Goal: Check status: Check status

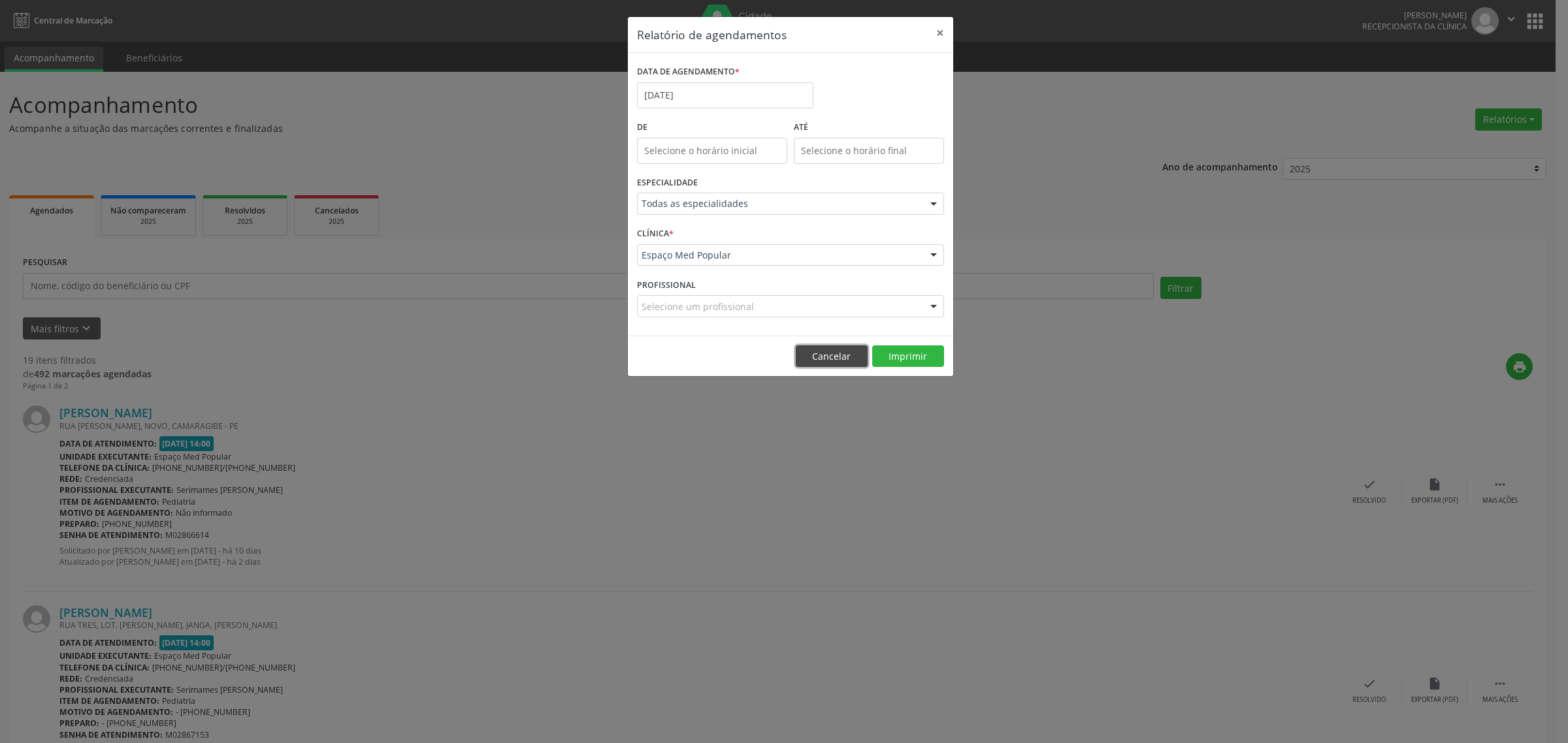
click at [833, 354] on button "Cancelar" at bounding box center [831, 356] width 72 height 22
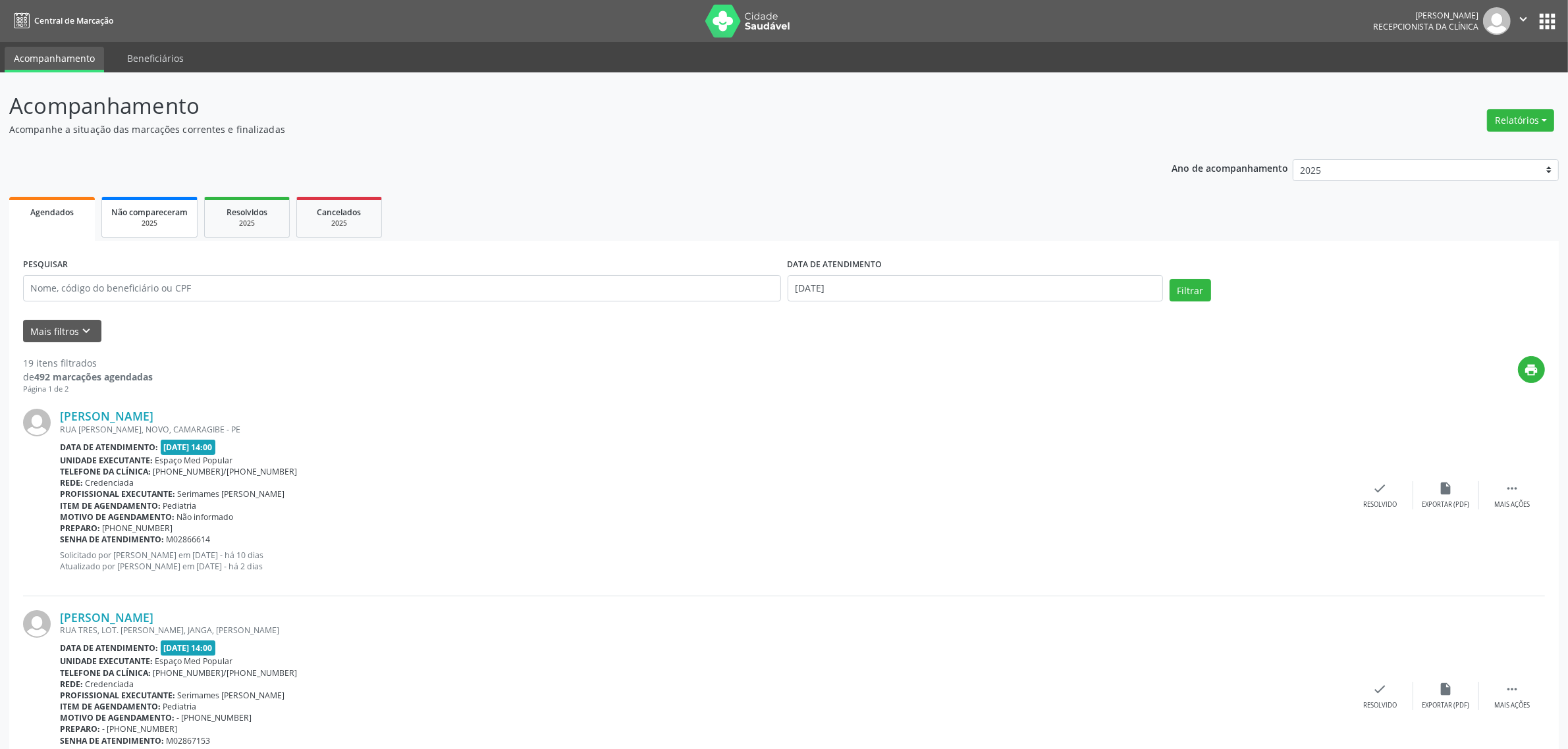
click at [164, 221] on div "2025" at bounding box center [149, 224] width 76 height 10
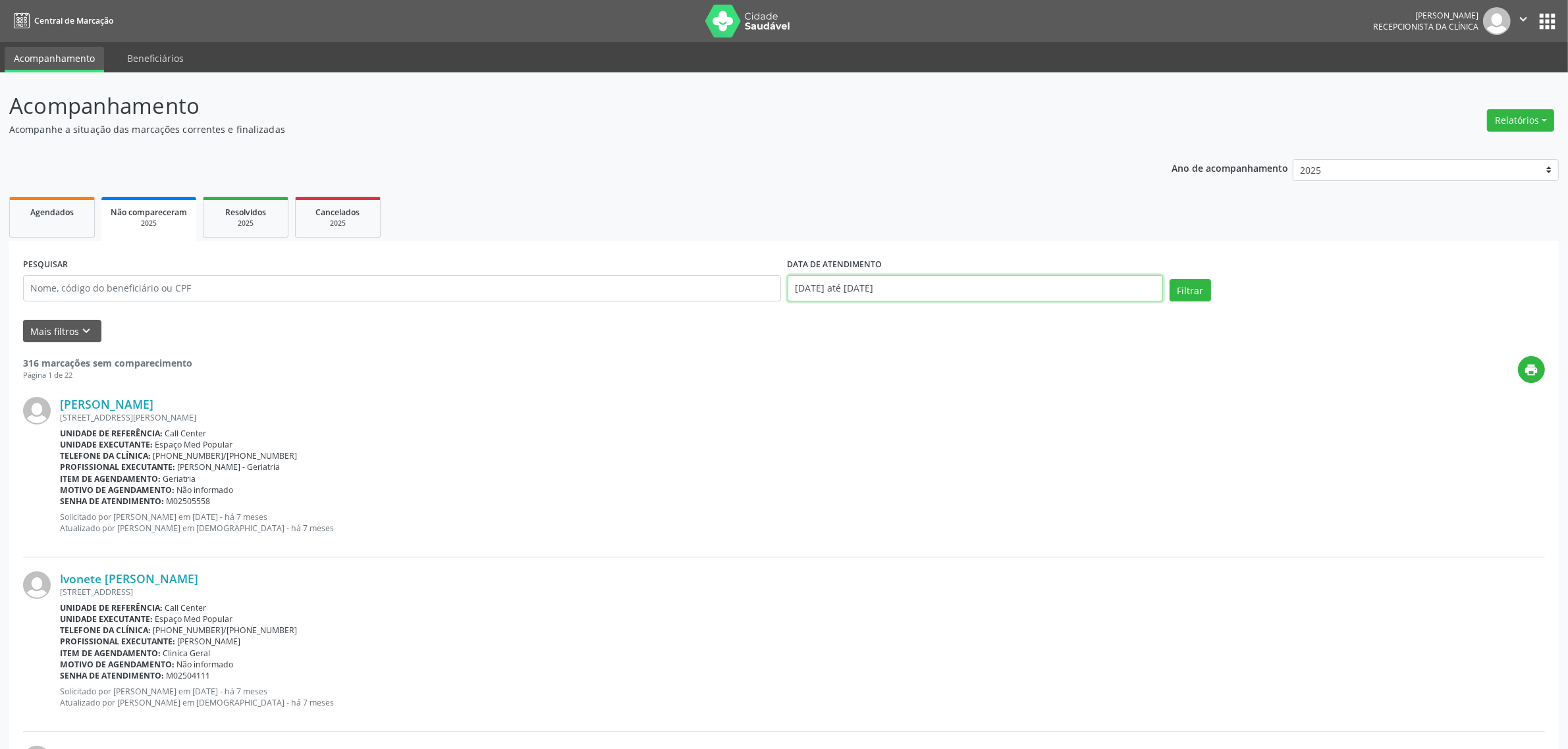
click at [830, 291] on input "[DATE] até [DATE]" at bounding box center [975, 288] width 375 height 26
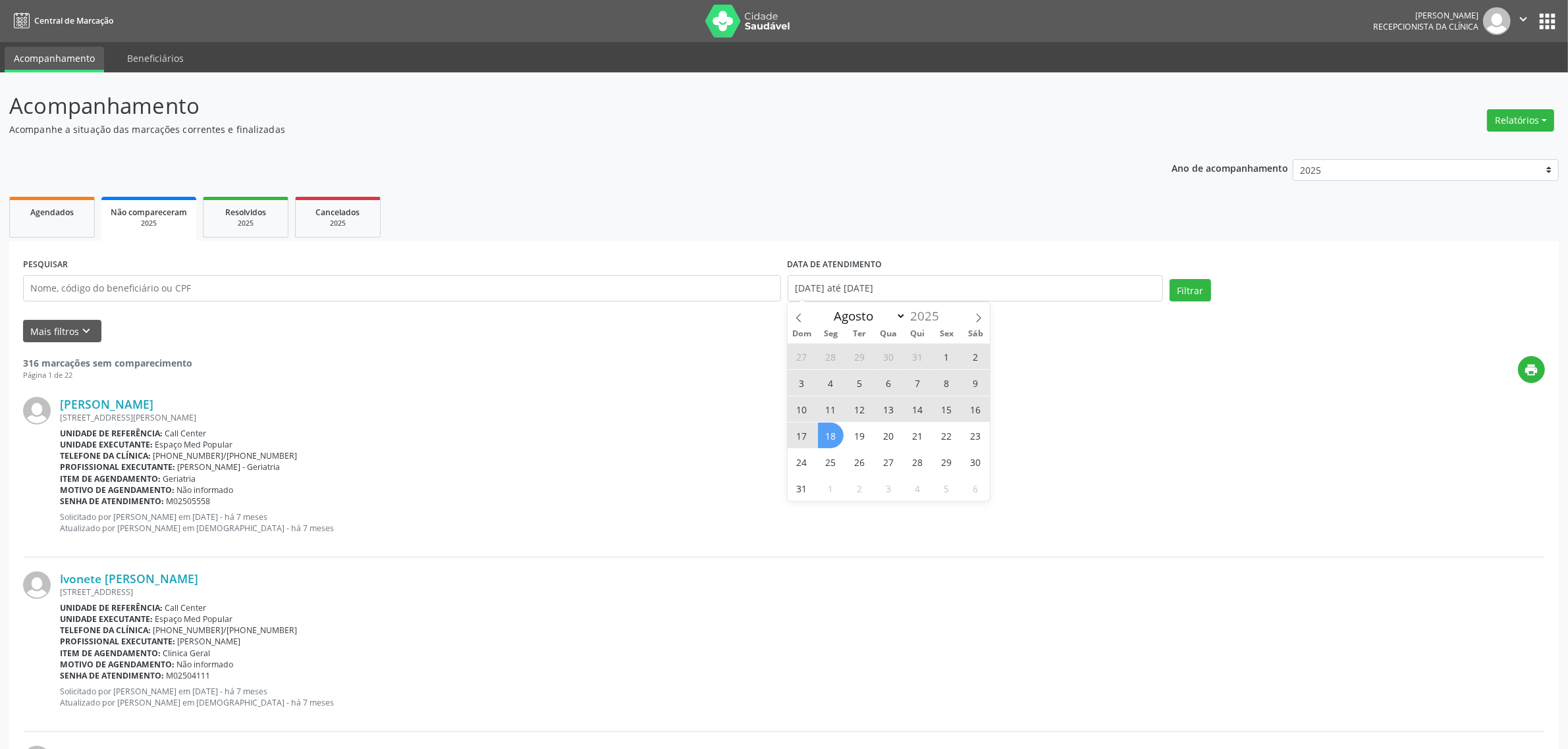
click at [831, 436] on span "18" at bounding box center [831, 435] width 26 height 26
type input "[DATE]"
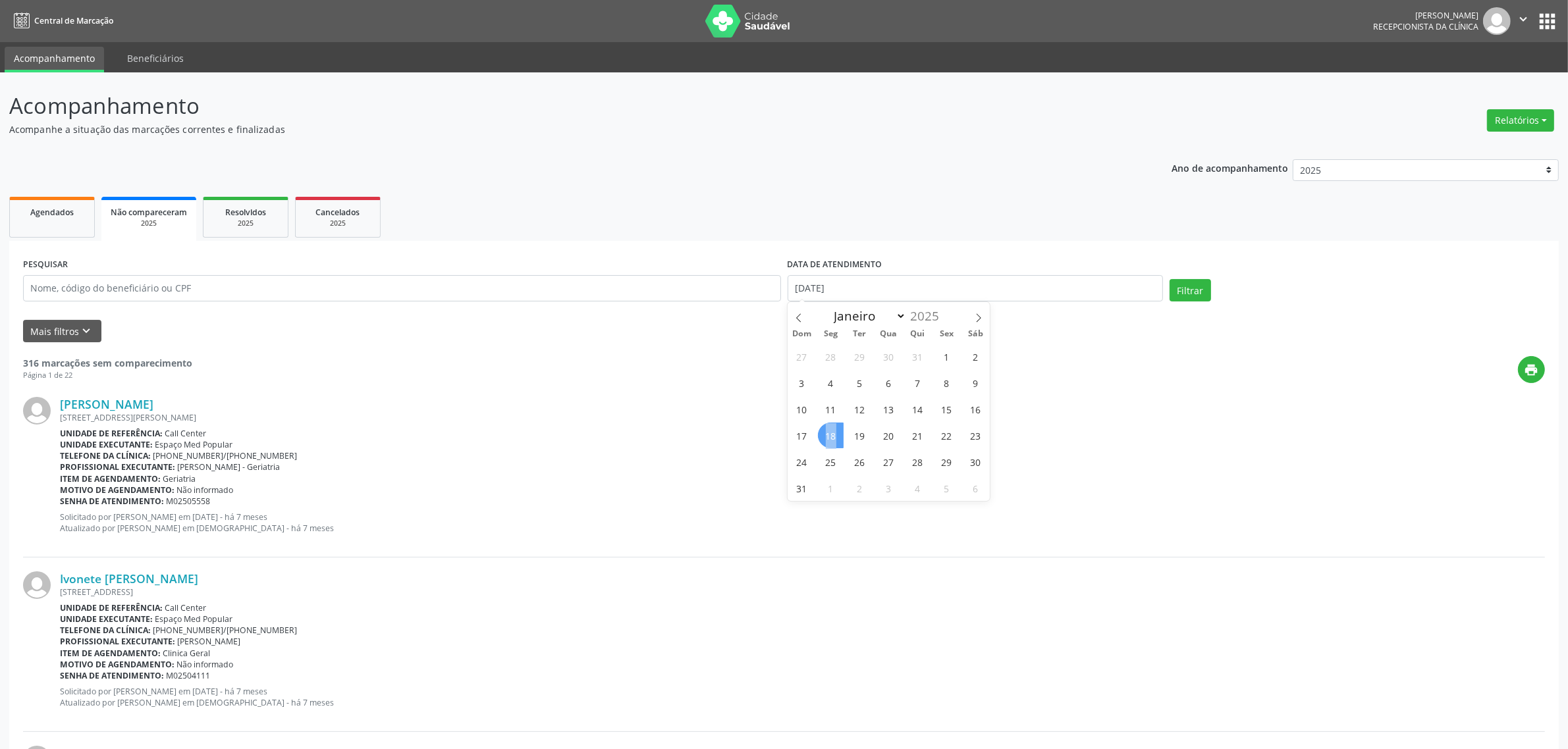
click at [831, 436] on span "18" at bounding box center [831, 435] width 26 height 26
select select "7"
click at [1187, 290] on button "Filtrar" at bounding box center [1190, 290] width 41 height 23
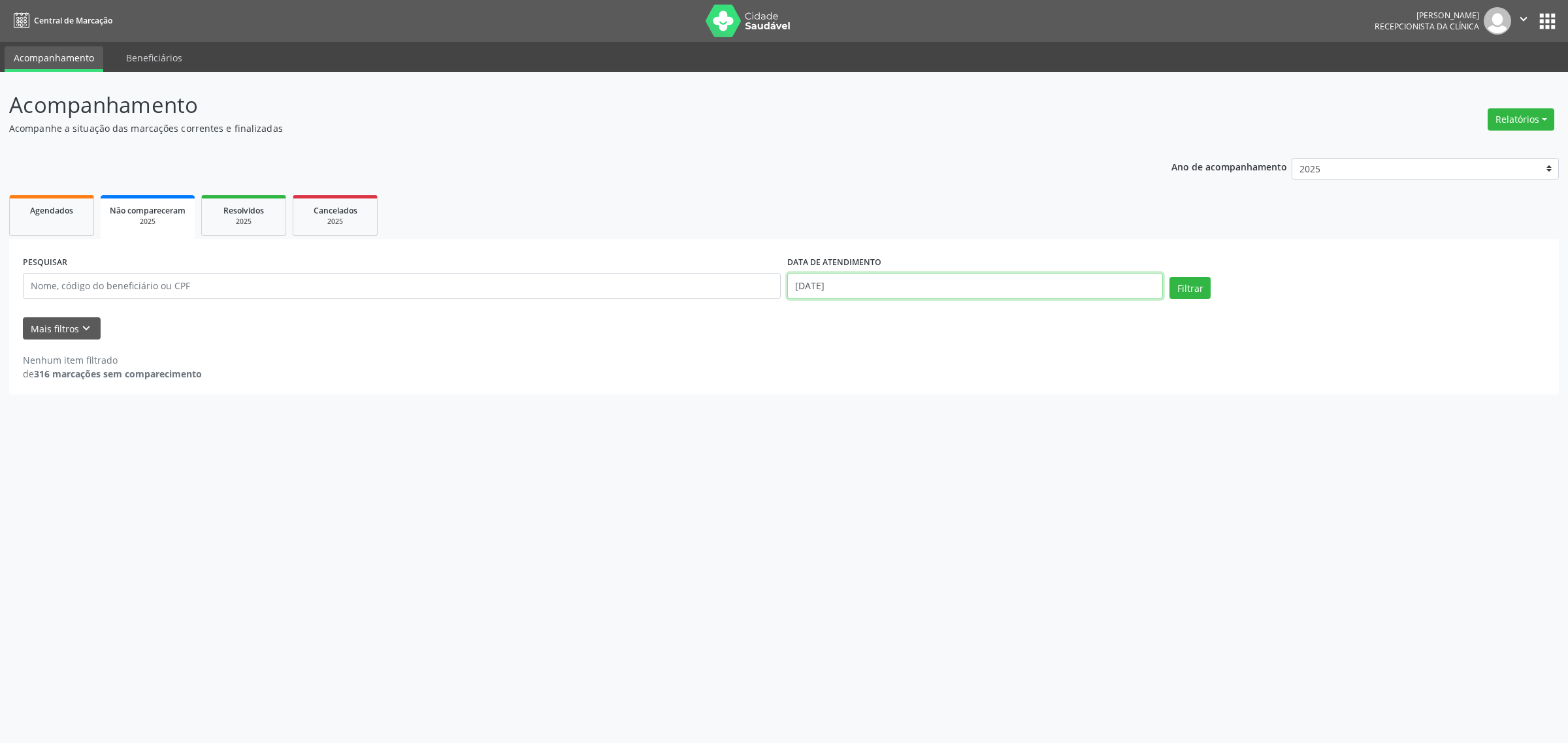
click at [817, 286] on input "[DATE]" at bounding box center [975, 285] width 375 height 26
click at [940, 409] on span "15" at bounding box center [939, 406] width 26 height 26
type input "[DATE]"
click at [940, 409] on span "15" at bounding box center [939, 406] width 26 height 26
click at [1187, 290] on button "Filtrar" at bounding box center [1189, 288] width 41 height 22
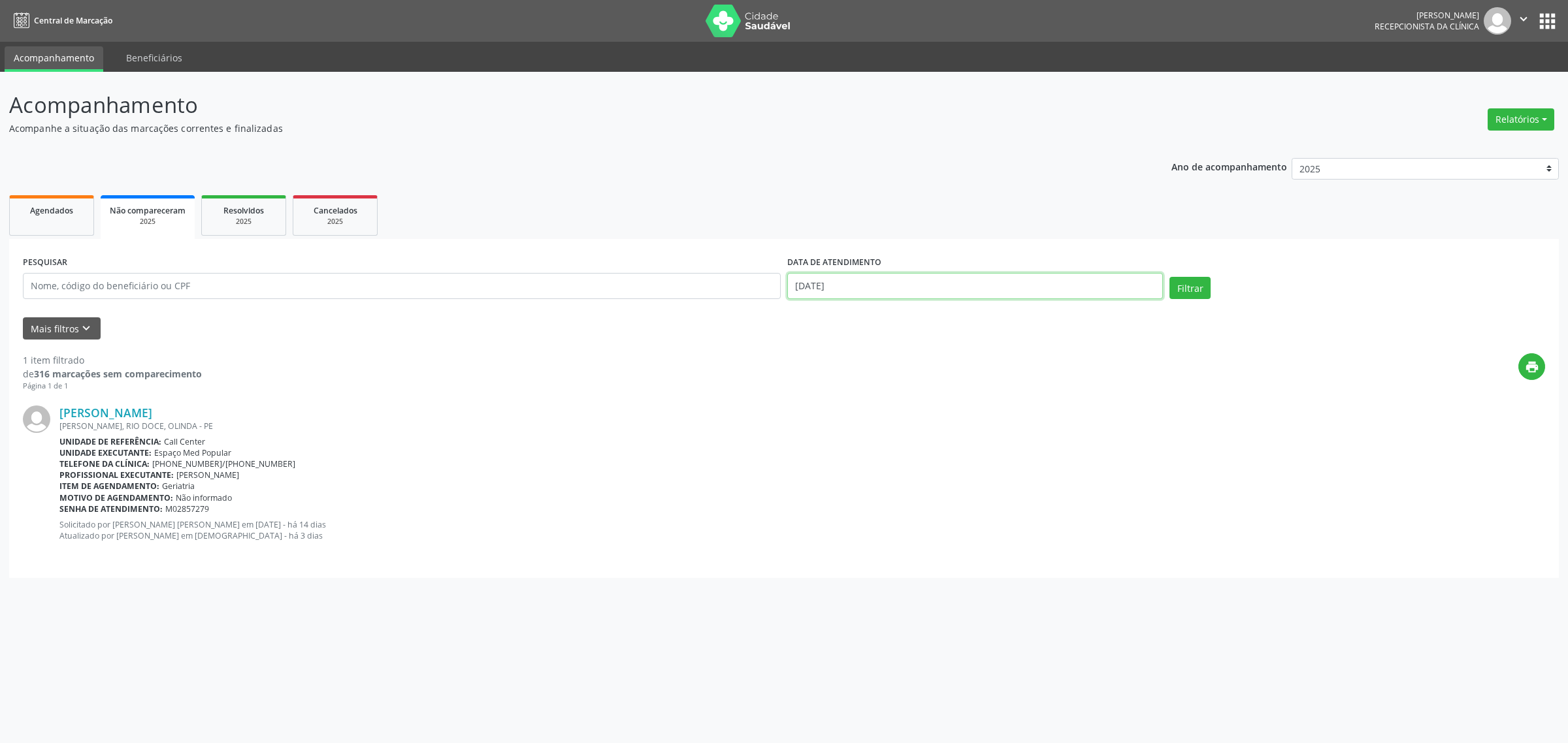
click at [932, 289] on input "[DATE]" at bounding box center [975, 285] width 375 height 26
click at [915, 403] on span "14" at bounding box center [911, 406] width 26 height 26
type input "[DATE]"
click at [915, 403] on span "14" at bounding box center [911, 406] width 26 height 26
select select "7"
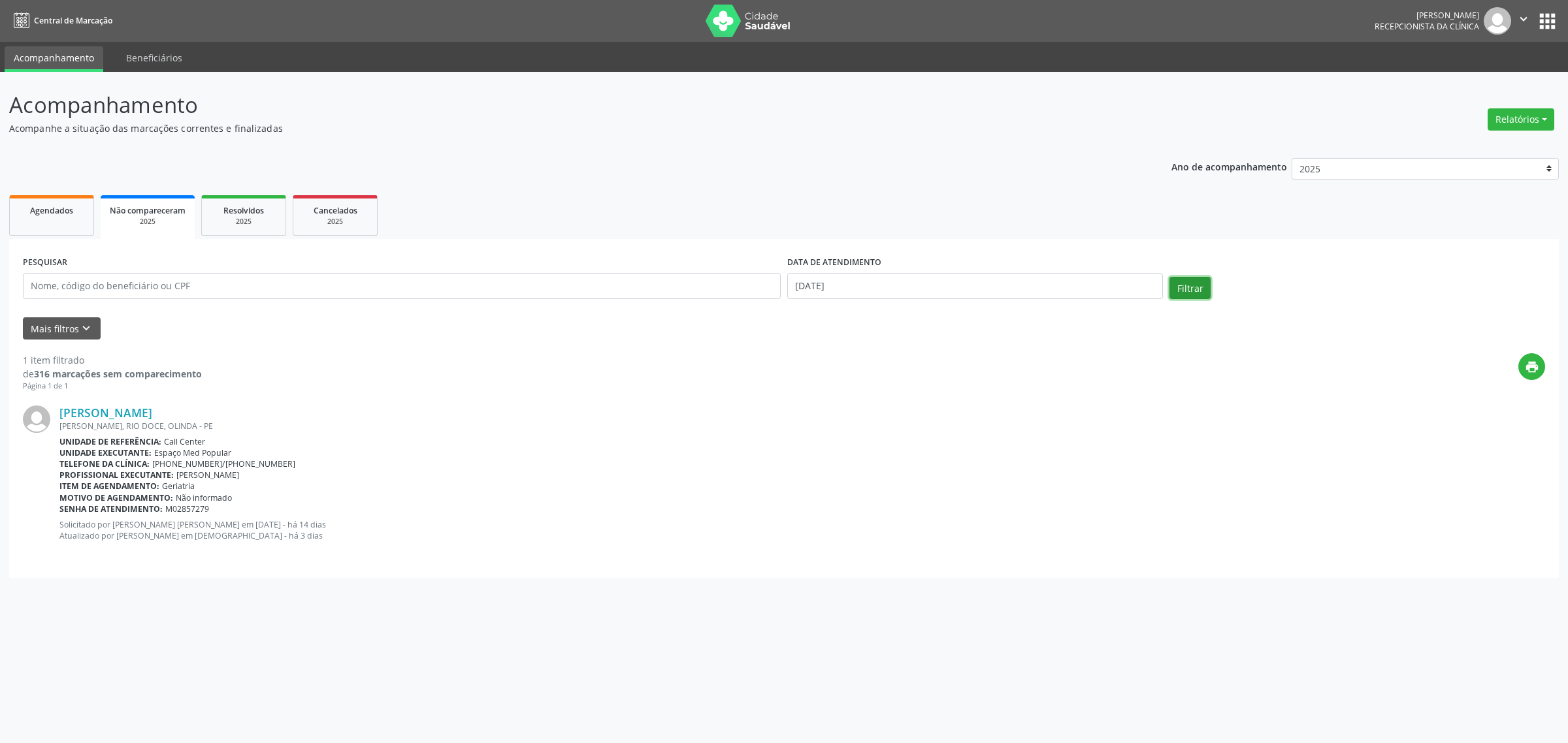
click at [1184, 289] on button "Filtrar" at bounding box center [1189, 288] width 41 height 22
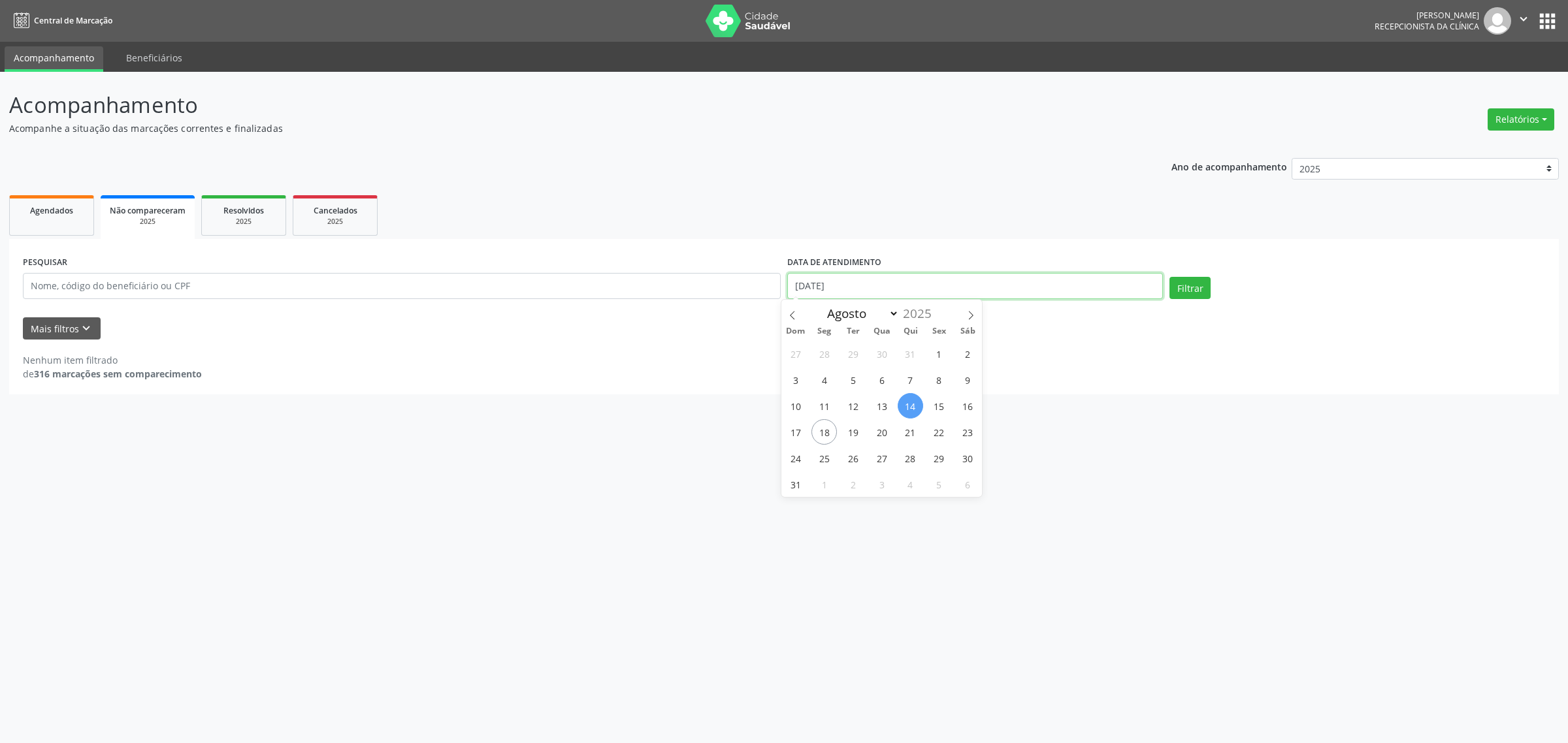
click at [841, 290] on input "[DATE]" at bounding box center [975, 285] width 375 height 26
click at [250, 215] on div "Resolvidos" at bounding box center [244, 210] width 66 height 13
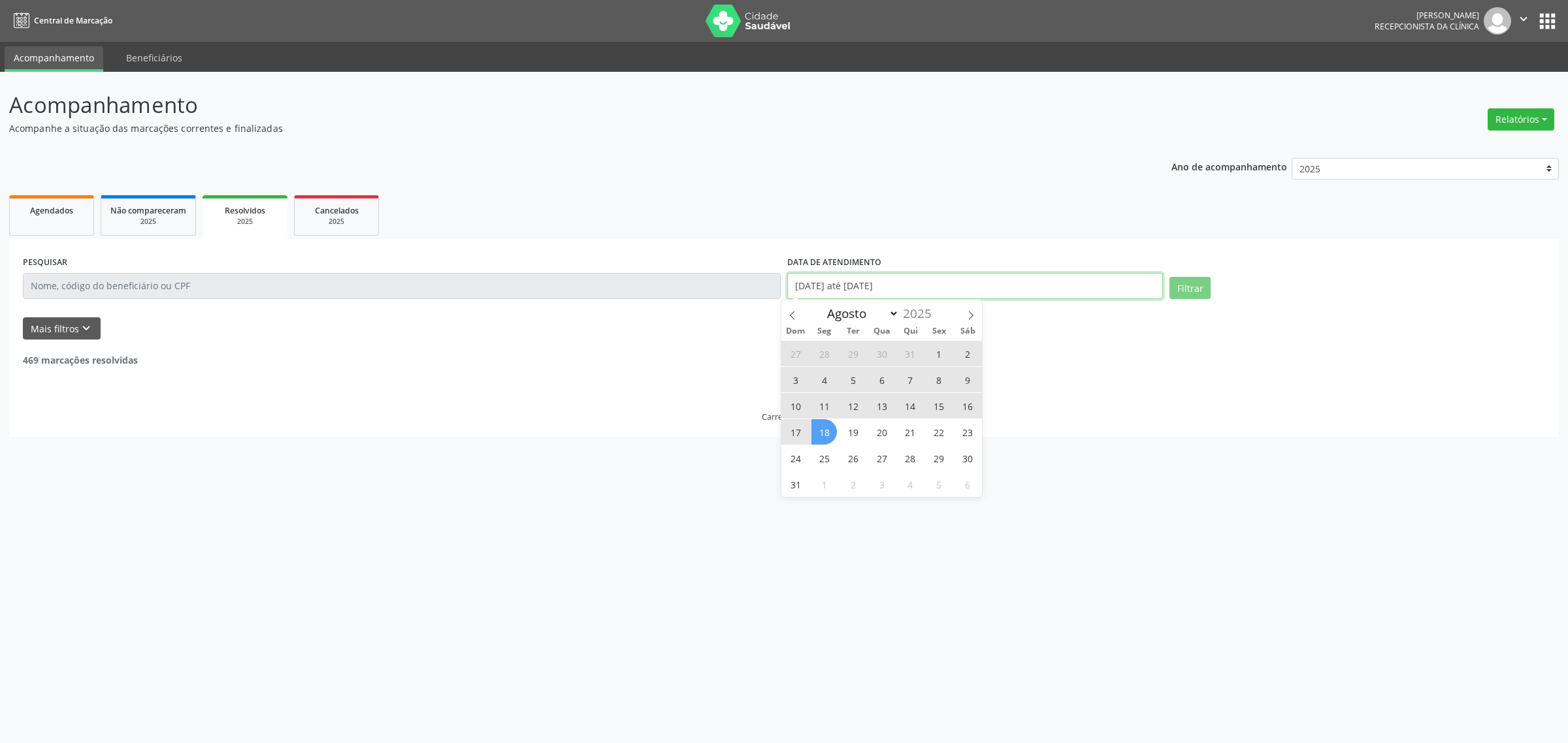
click at [880, 285] on input "[DATE] até [DATE]" at bounding box center [975, 285] width 375 height 26
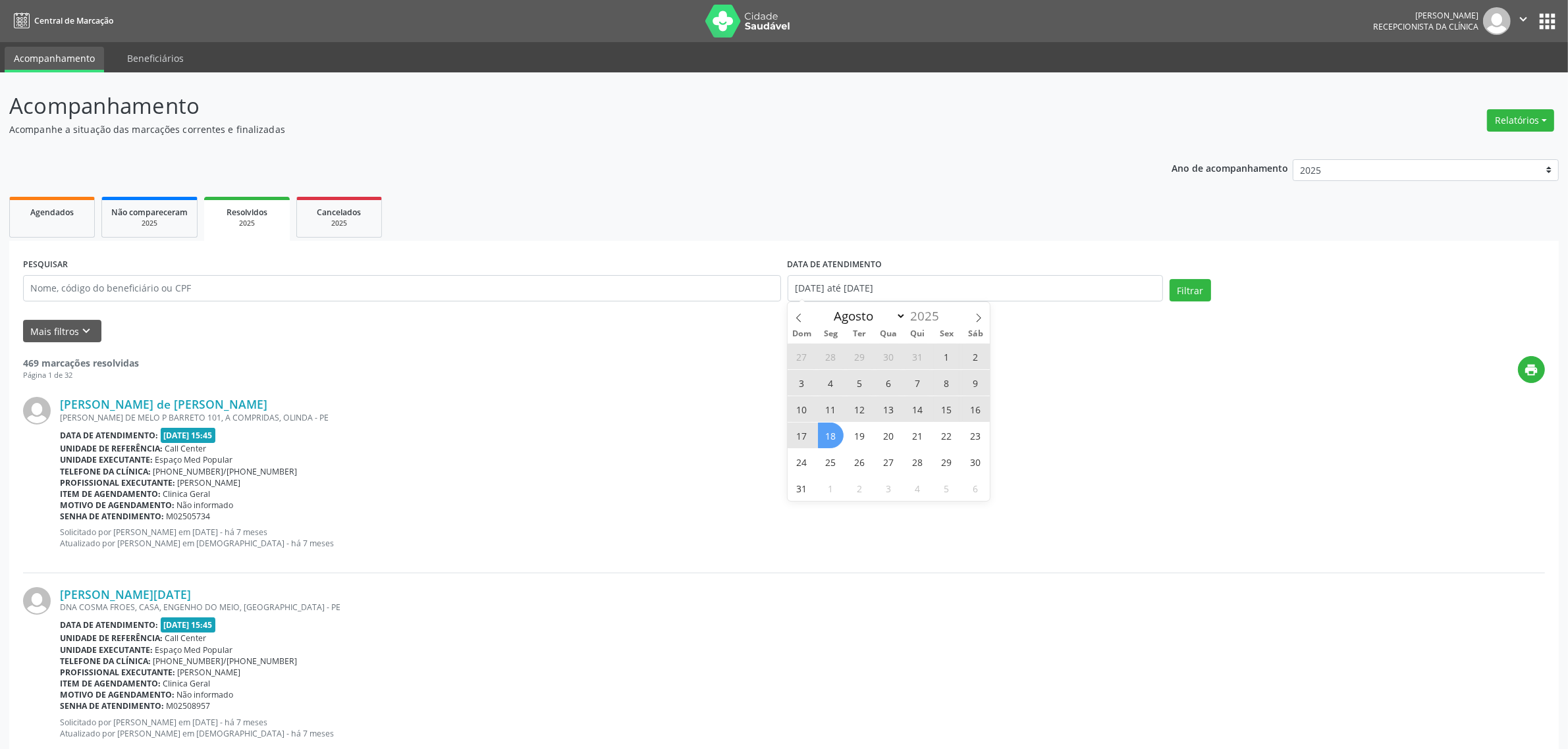
click at [831, 436] on span "18" at bounding box center [831, 435] width 26 height 26
type input "[DATE]"
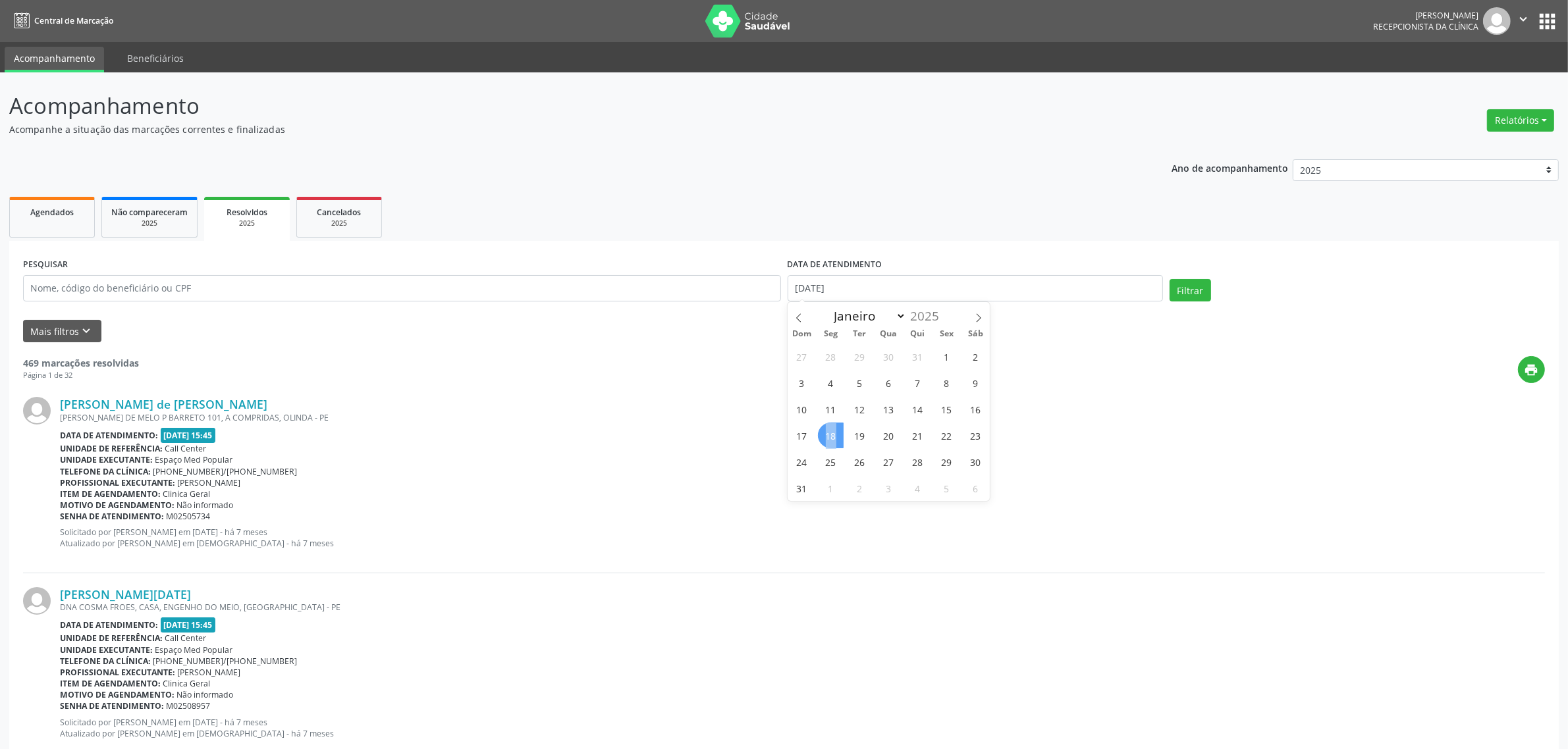
click at [831, 436] on span "18" at bounding box center [831, 435] width 26 height 26
click at [1179, 292] on button "Filtrar" at bounding box center [1190, 290] width 41 height 23
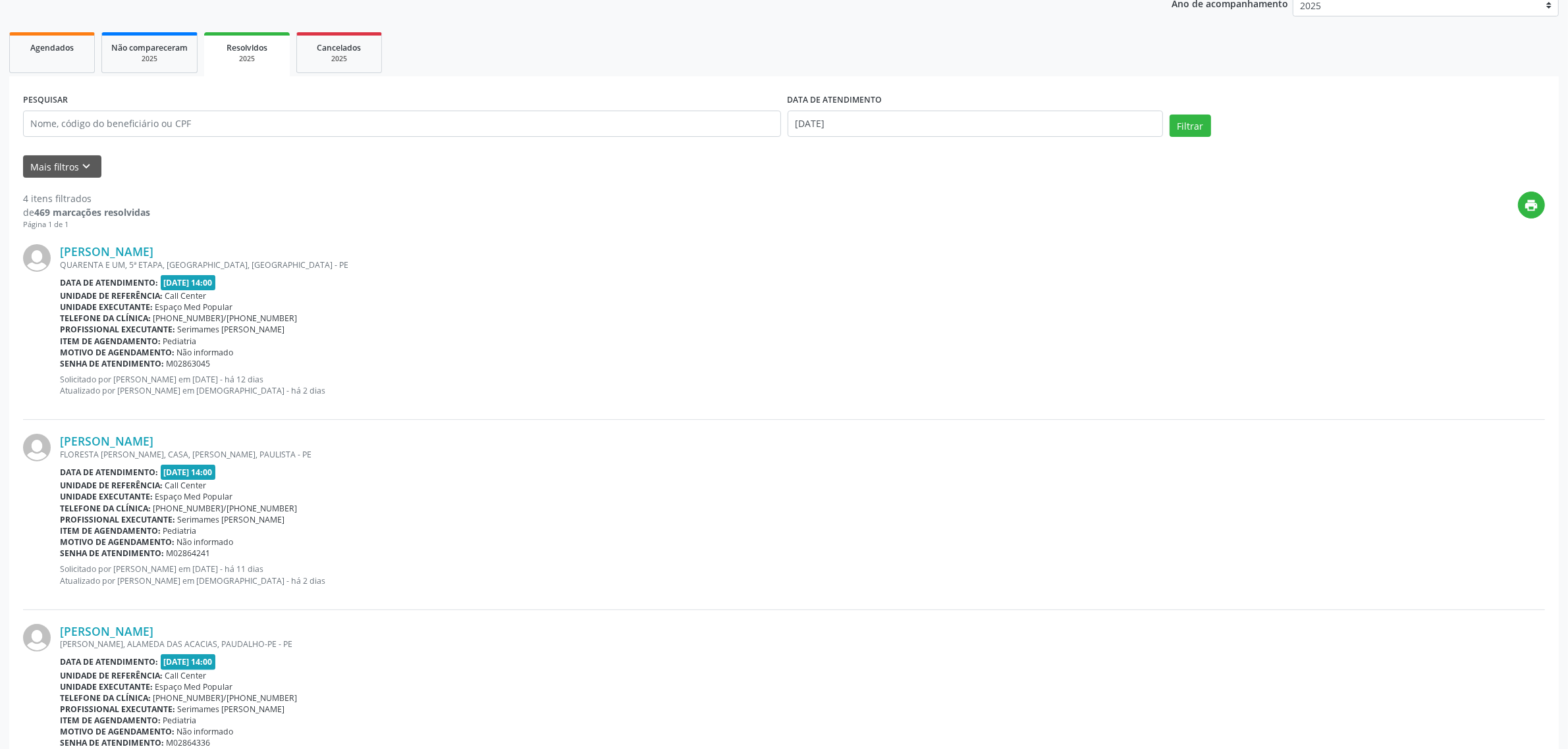
scroll to position [247, 0]
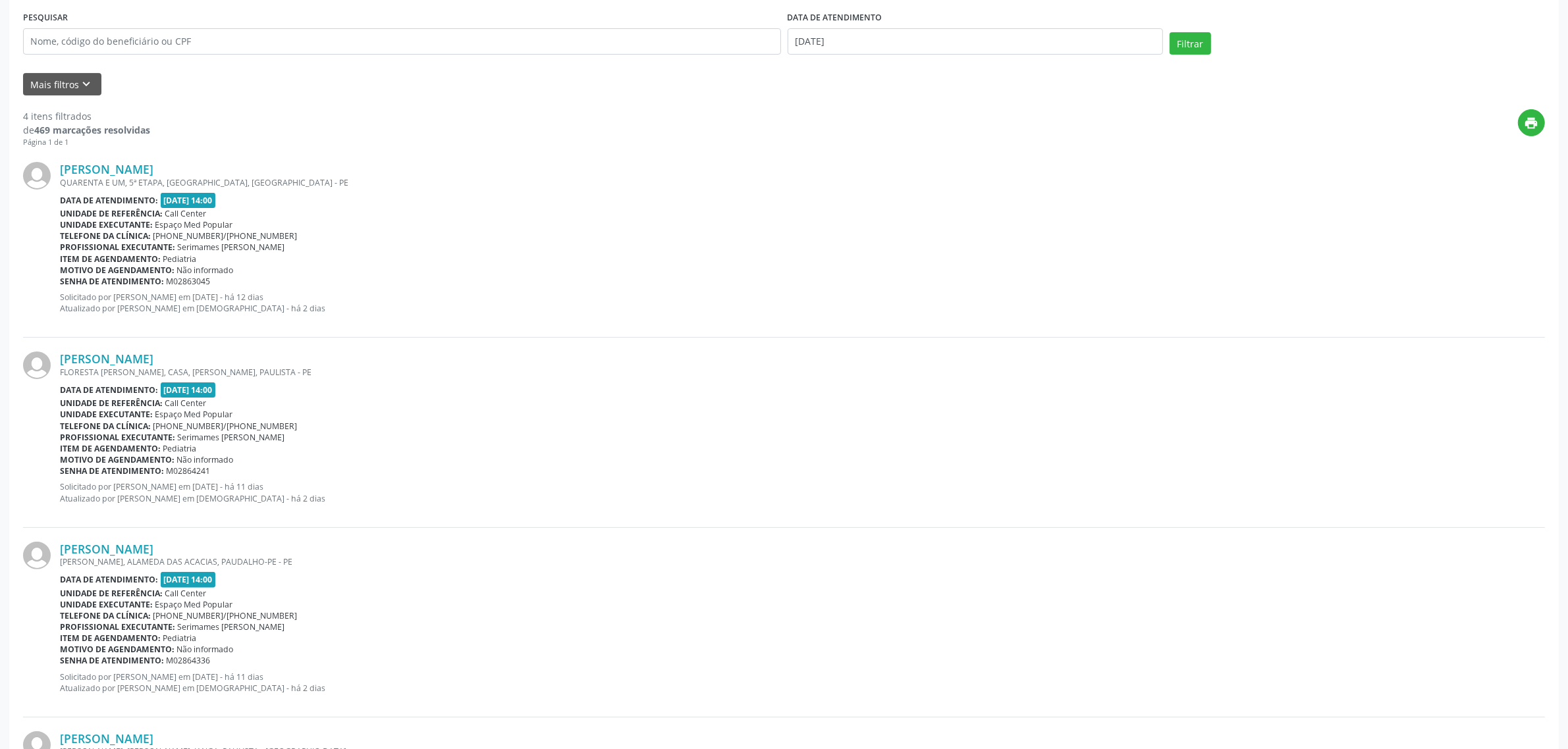
click at [813, 138] on div "print" at bounding box center [847, 128] width 1395 height 39
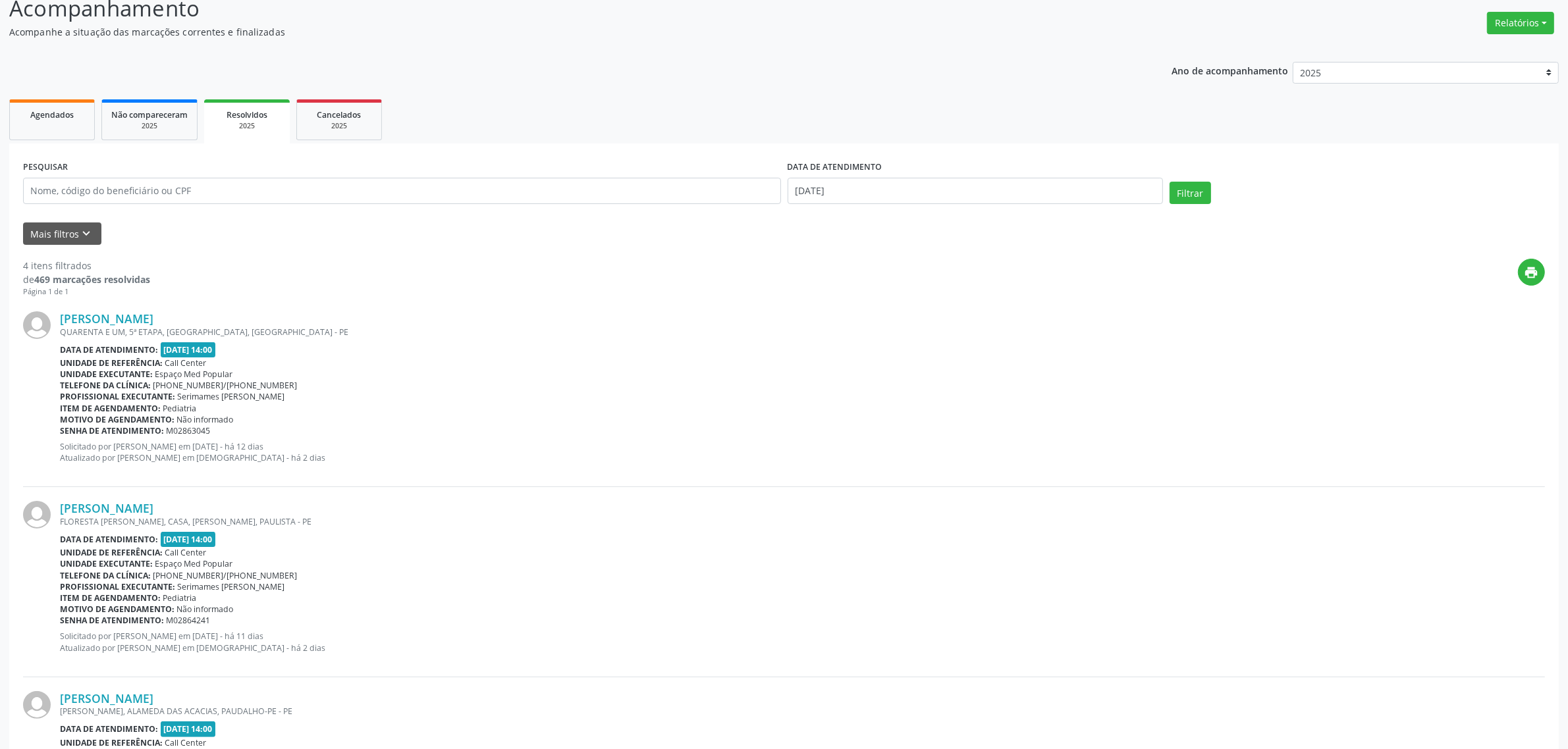
scroll to position [15, 0]
